Goal: Task Accomplishment & Management: Manage account settings

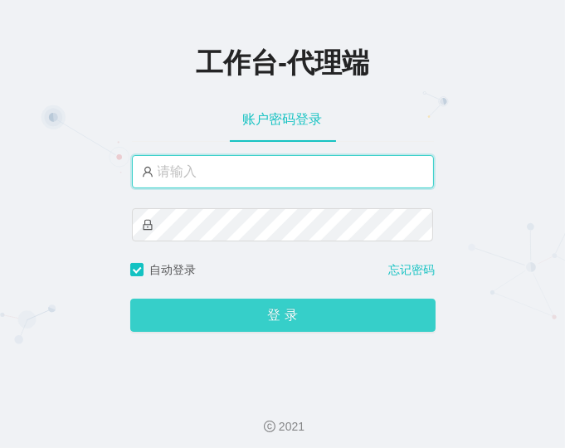
type input "damao"
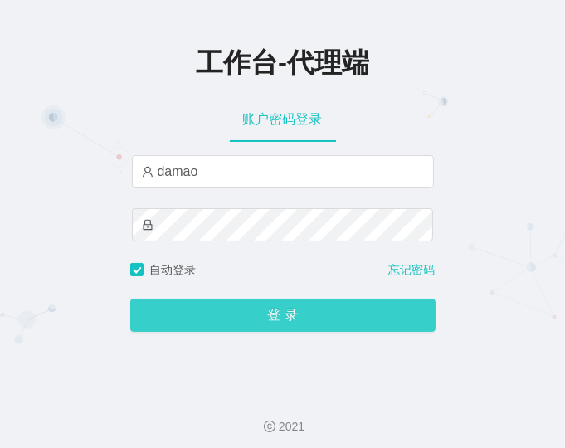
click at [312, 311] on button "登 录" at bounding box center [282, 315] width 305 height 33
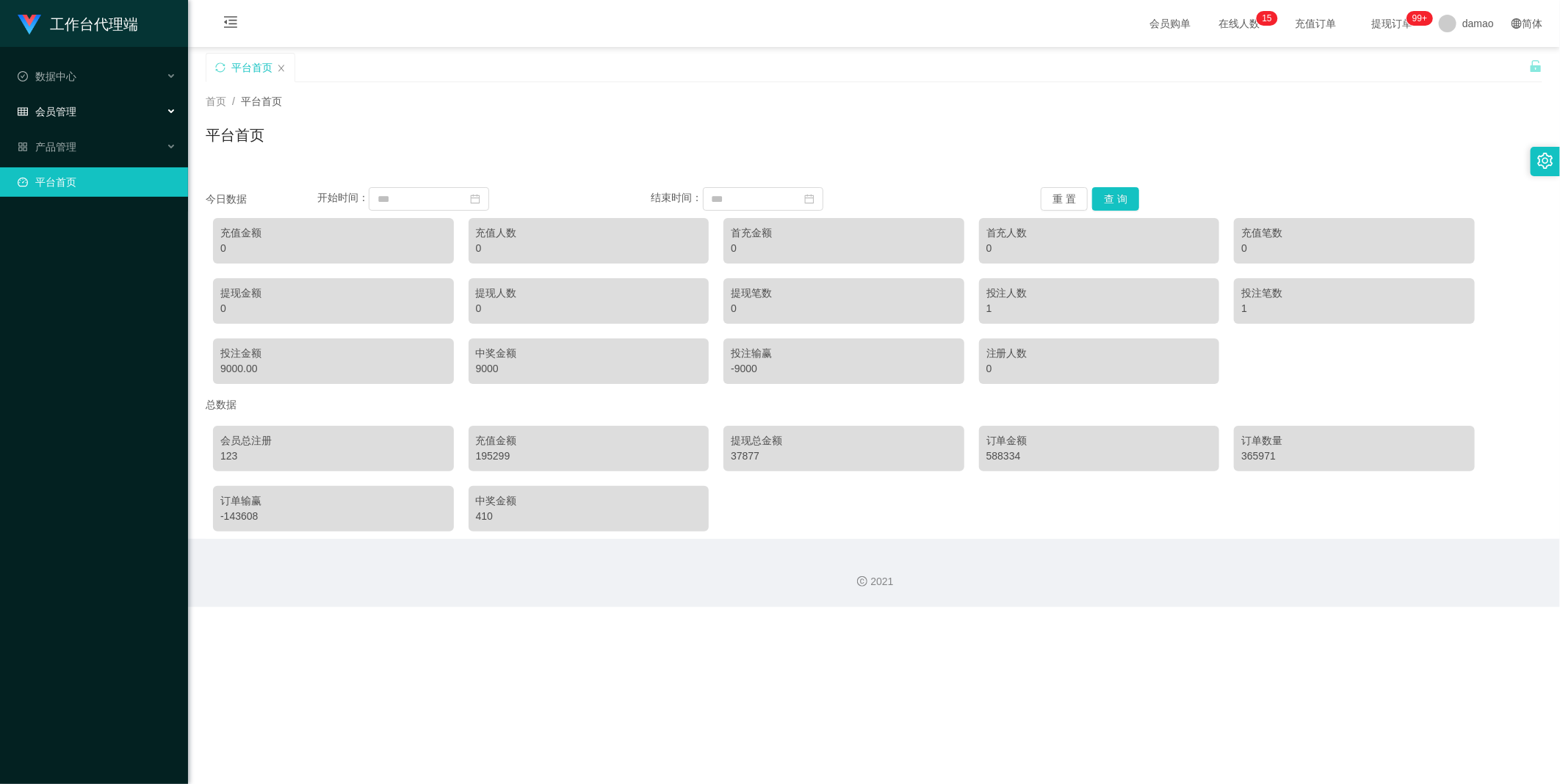
click at [72, 112] on span "会员管理" at bounding box center [47, 111] width 58 height 12
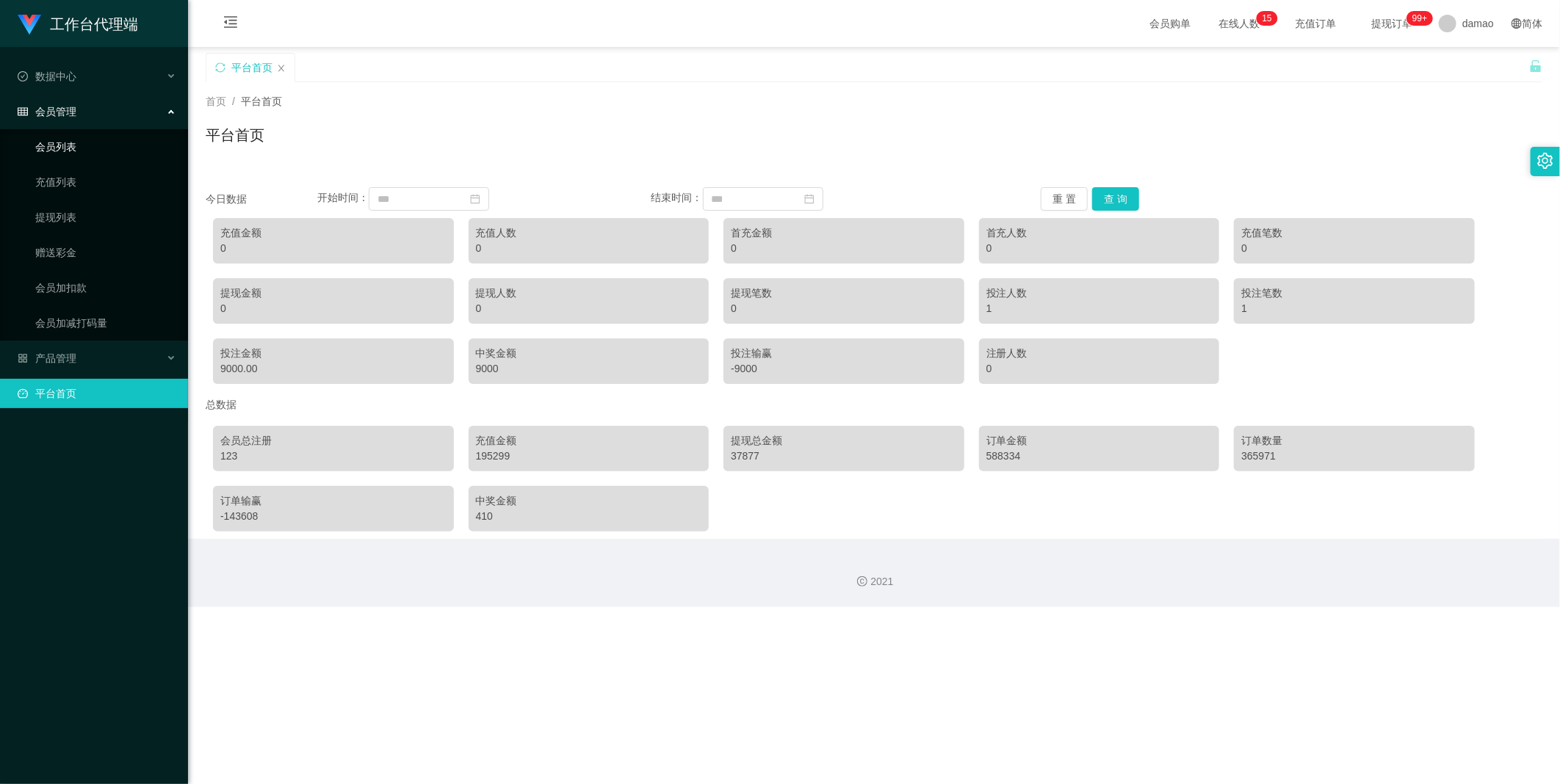
click at [67, 153] on link "会员列表" at bounding box center [105, 146] width 141 height 29
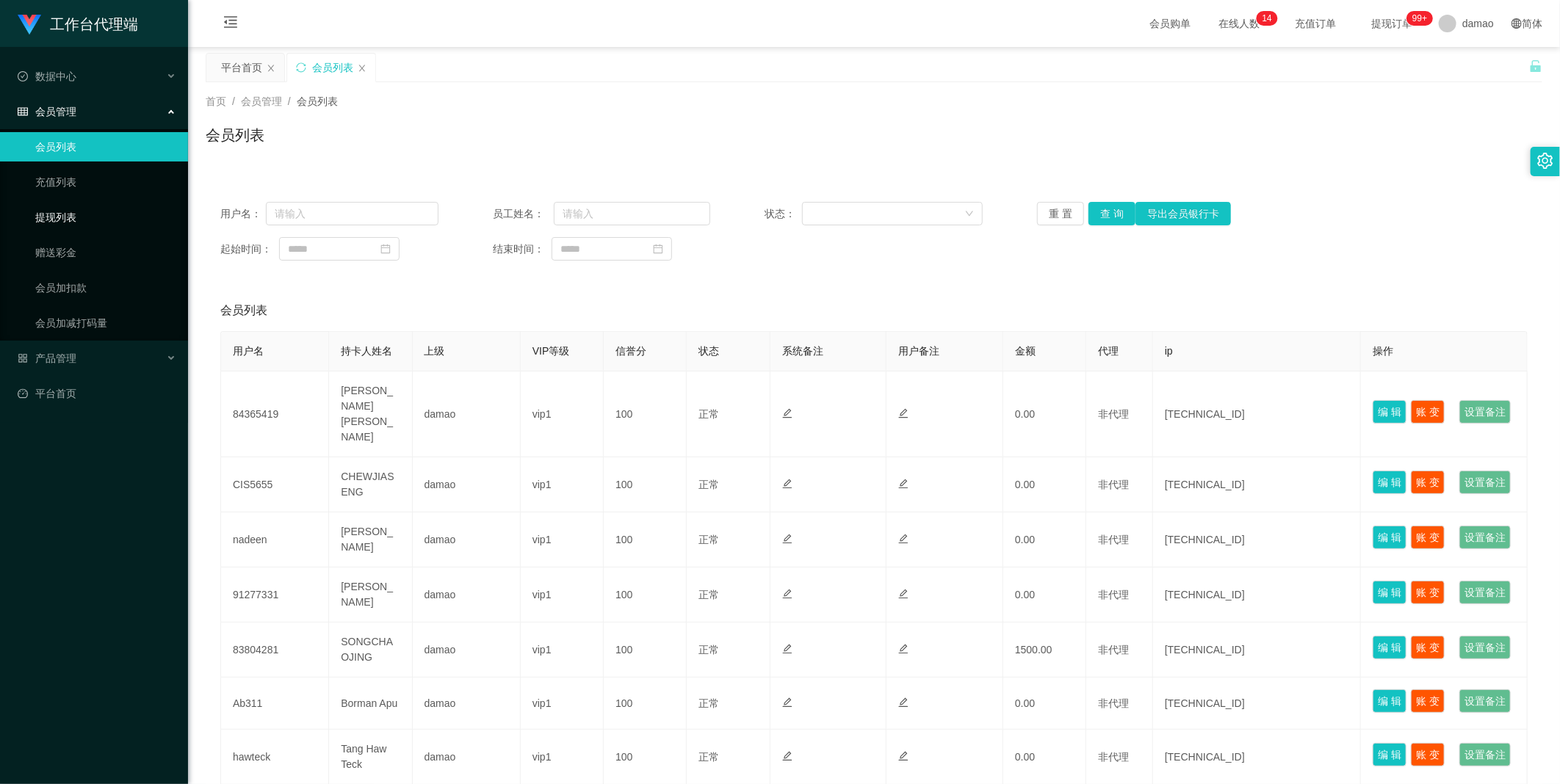
click at [61, 215] on link "提现列表" at bounding box center [105, 217] width 141 height 29
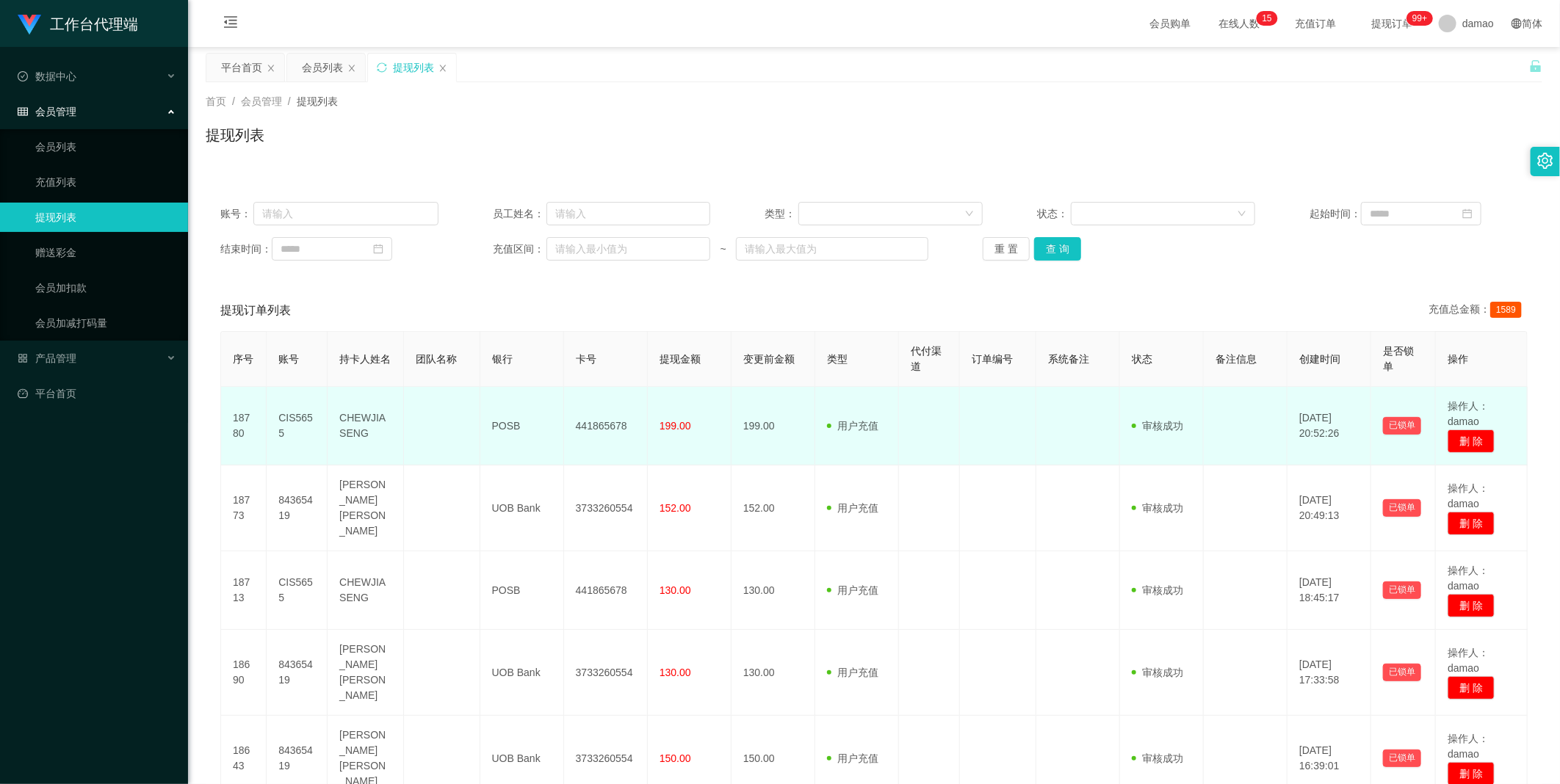
click at [295, 396] on td "CIS5655" at bounding box center [297, 426] width 61 height 79
copy td "CIS5655"
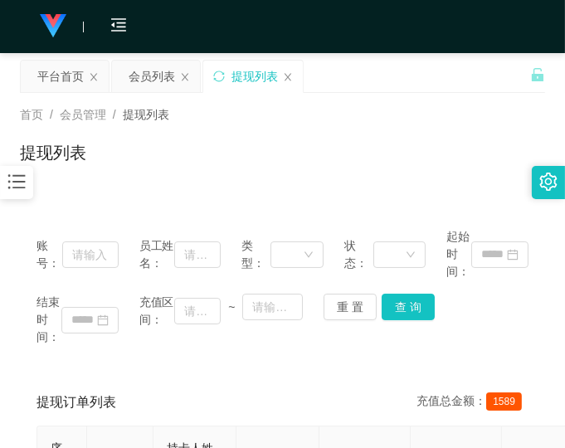
click at [434, 351] on div "账号： 员工姓名： 类型： 状态： 起始时间： 结束时间： 充值区间： ~ 重 置 查 询" at bounding box center [282, 287] width 525 height 151
click at [342, 71] on div "平台首页 会员列表 提现列表" at bounding box center [275, 88] width 510 height 57
